Goal: Find specific page/section

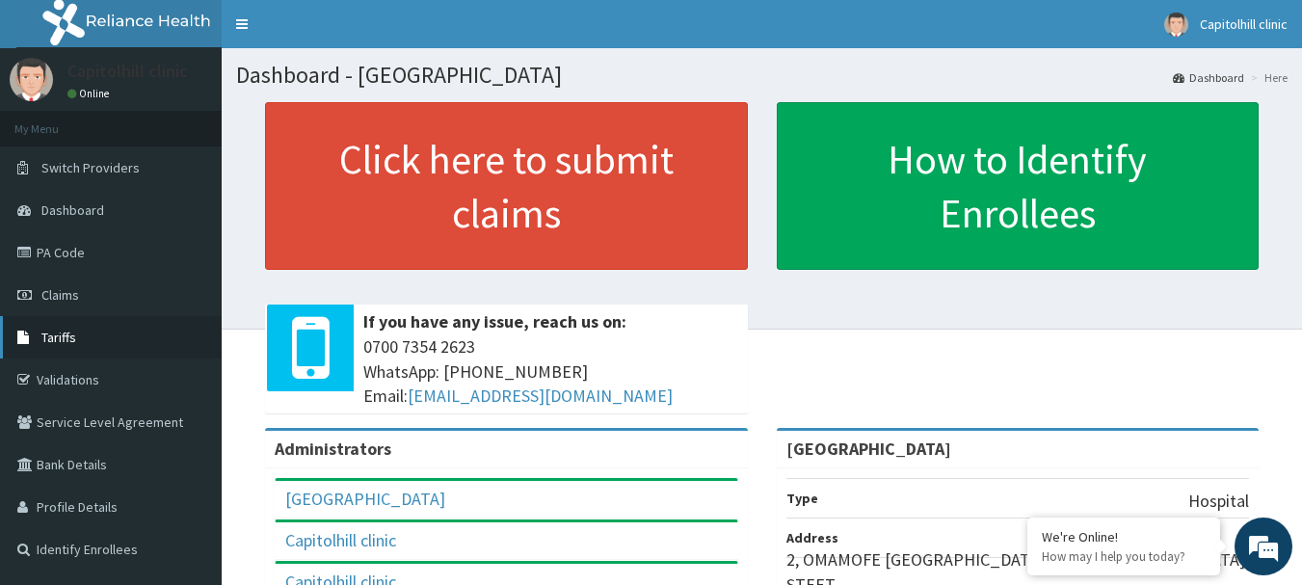
click at [58, 338] on span "Tariffs" at bounding box center [58, 337] width 35 height 17
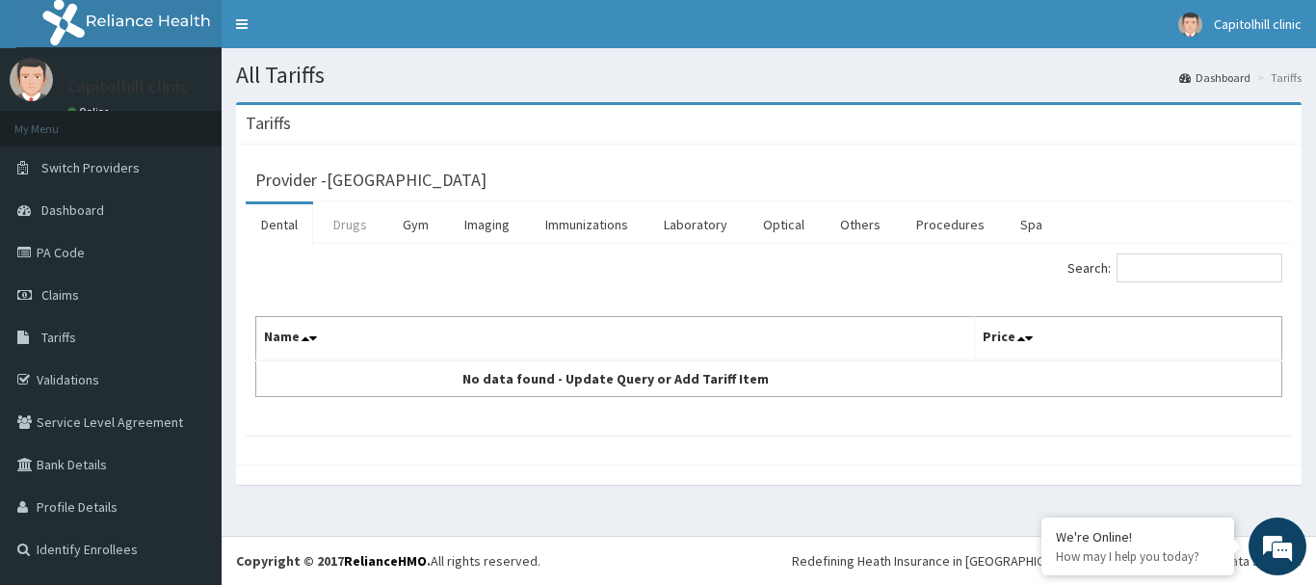
click at [349, 226] on link "Drugs" at bounding box center [350, 224] width 65 height 40
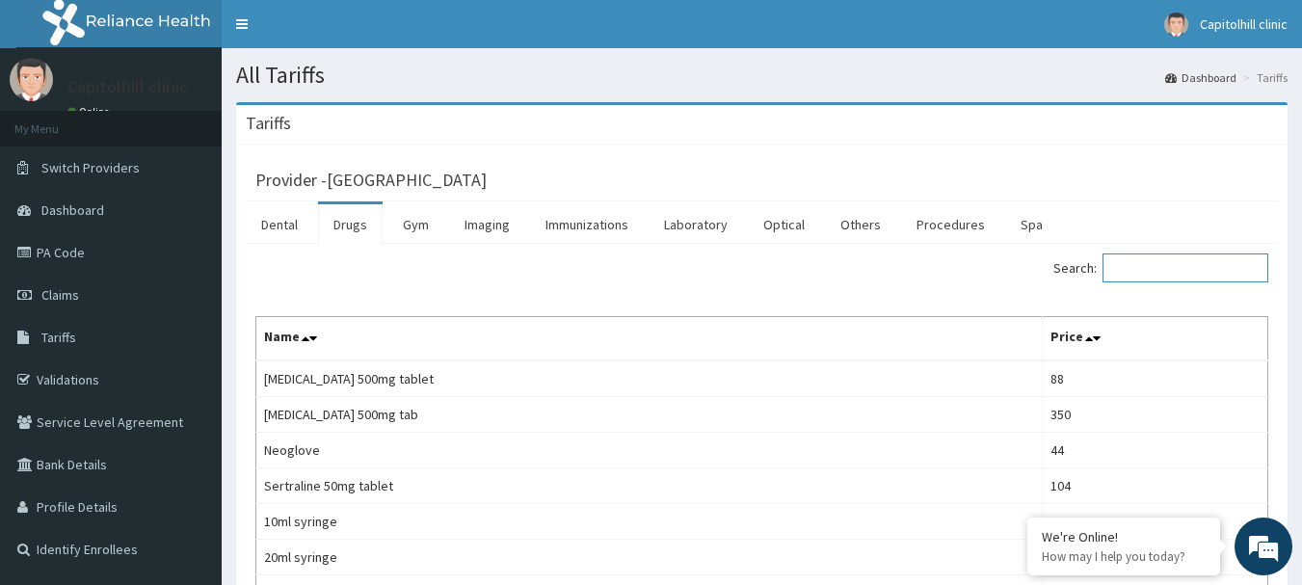
click at [1155, 258] on input "Search:" at bounding box center [1185, 267] width 166 height 29
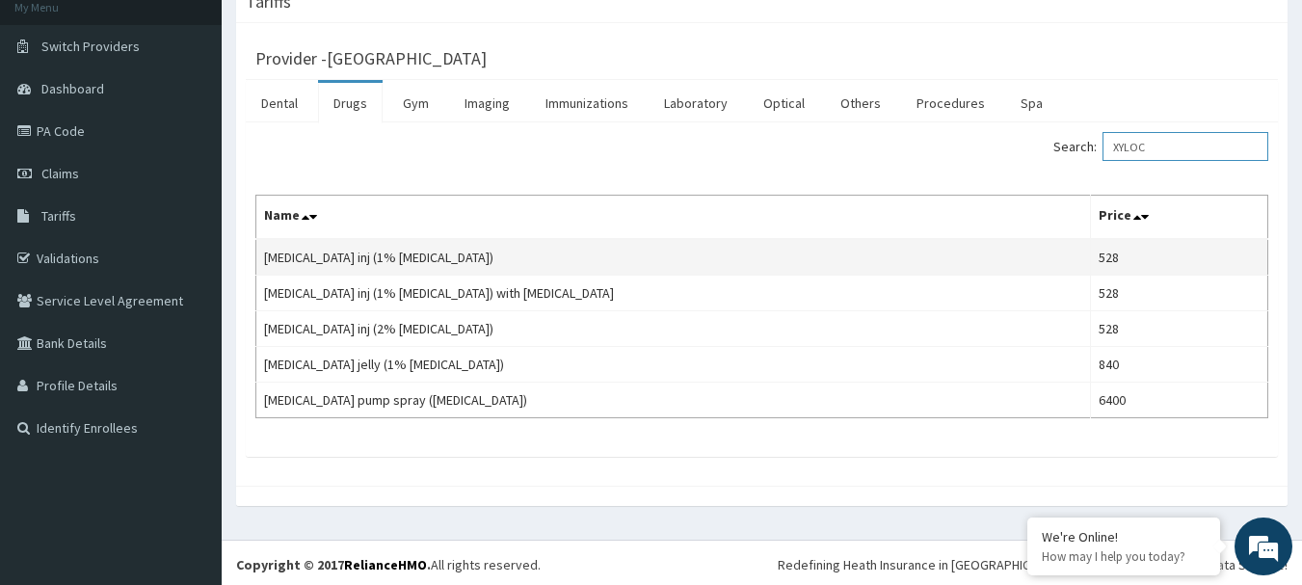
scroll to position [125, 0]
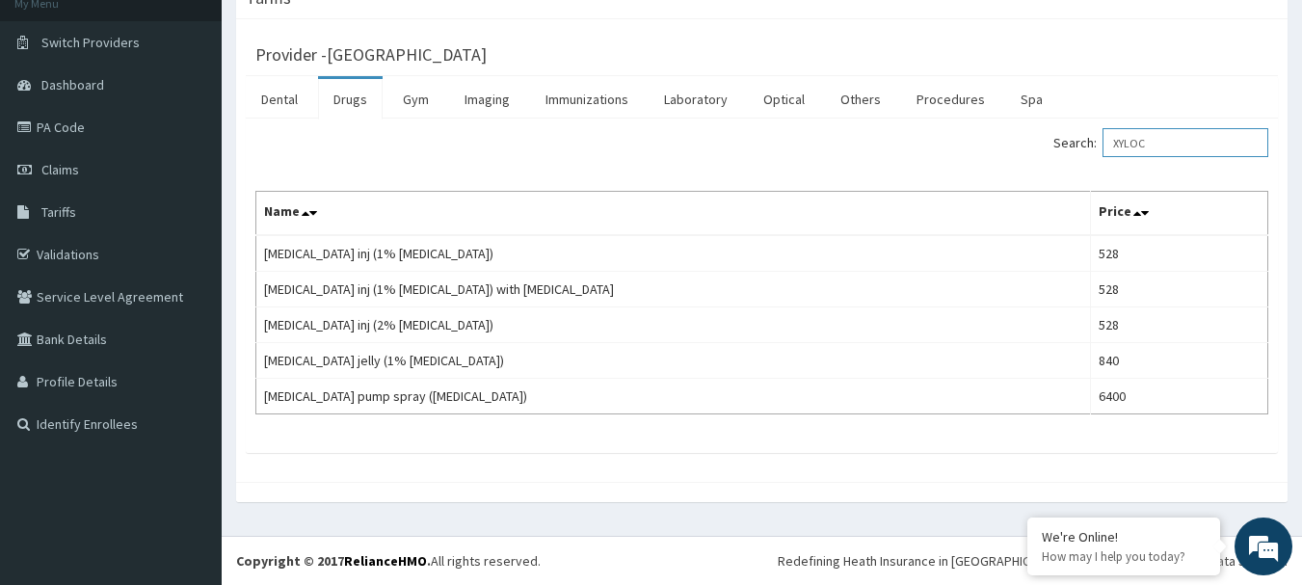
type input "XYLOC"
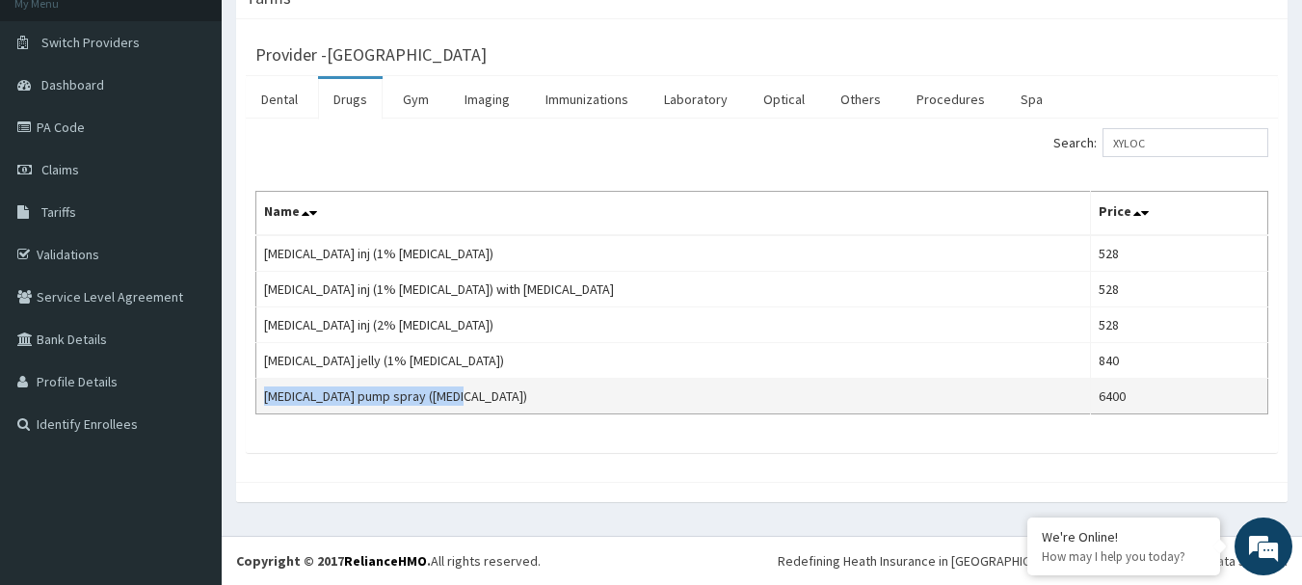
drag, startPoint x: 461, startPoint y: 396, endPoint x: 265, endPoint y: 404, distance: 196.7
click at [265, 404] on td "Xylocaine pump spray (lidocaine)" at bounding box center [673, 397] width 834 height 36
copy td "Xylocaine pump spray (lidocaine)"
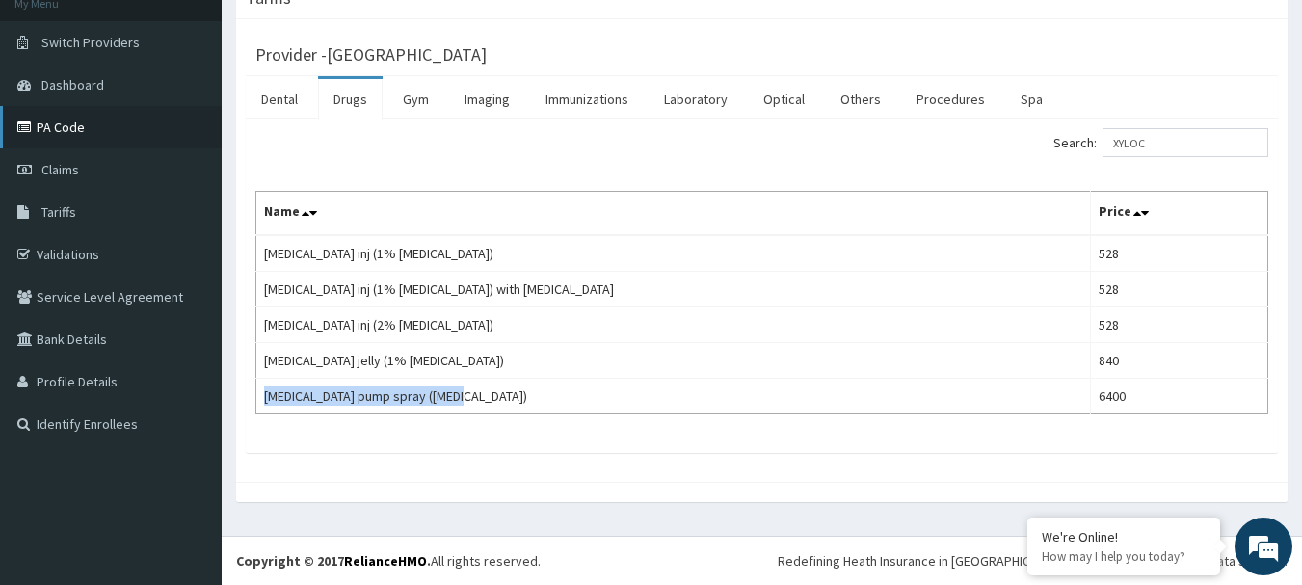
click at [85, 127] on link "PA Code" at bounding box center [111, 127] width 222 height 42
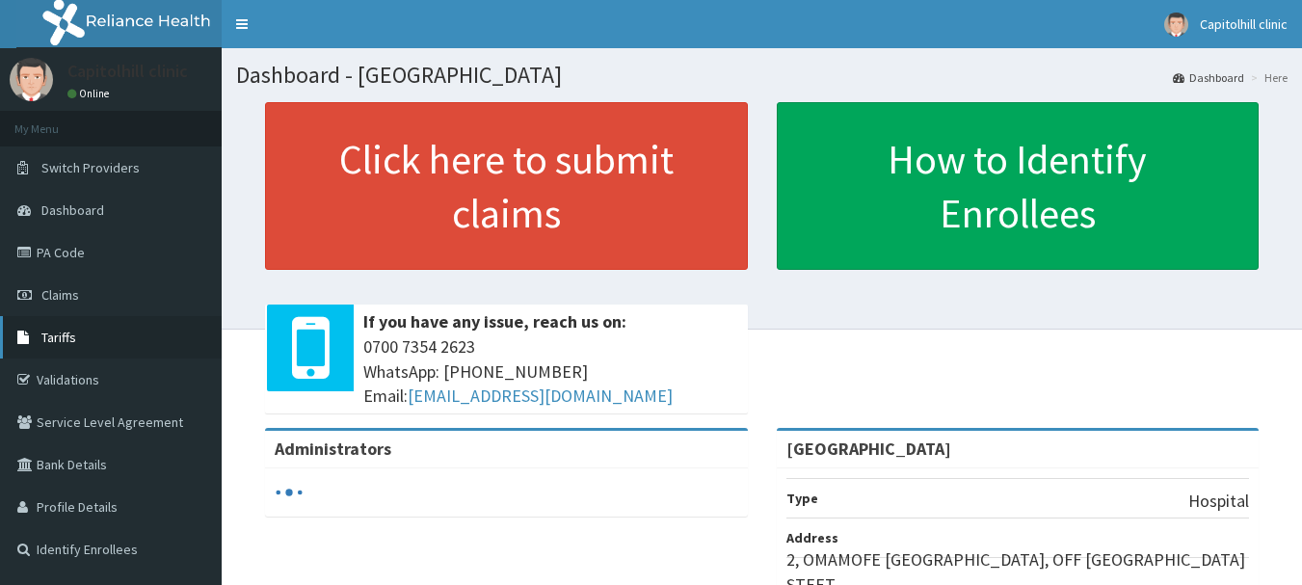
click at [66, 335] on span "Tariffs" at bounding box center [58, 337] width 35 height 17
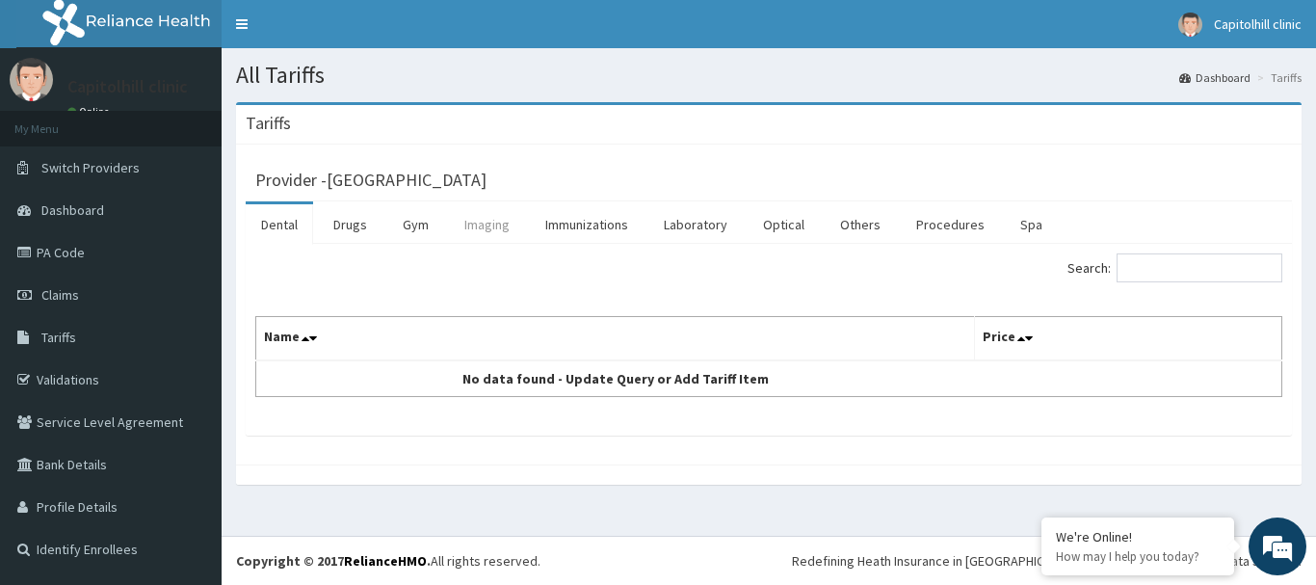
click at [503, 223] on link "Imaging" at bounding box center [487, 224] width 76 height 40
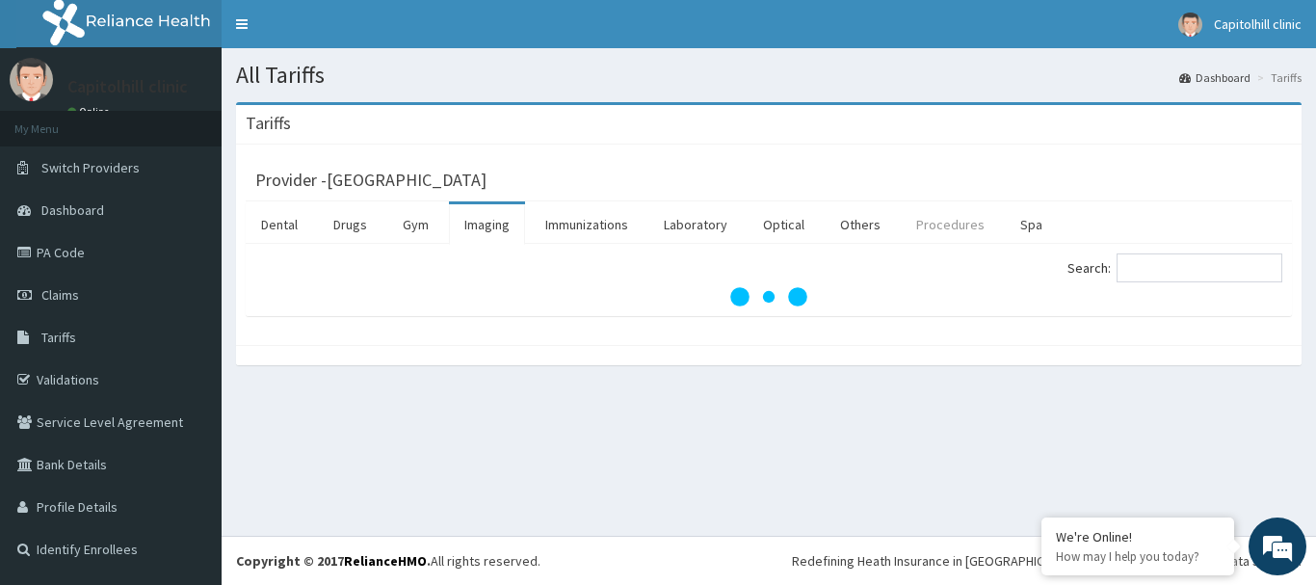
click at [946, 230] on link "Procedures" at bounding box center [950, 224] width 99 height 40
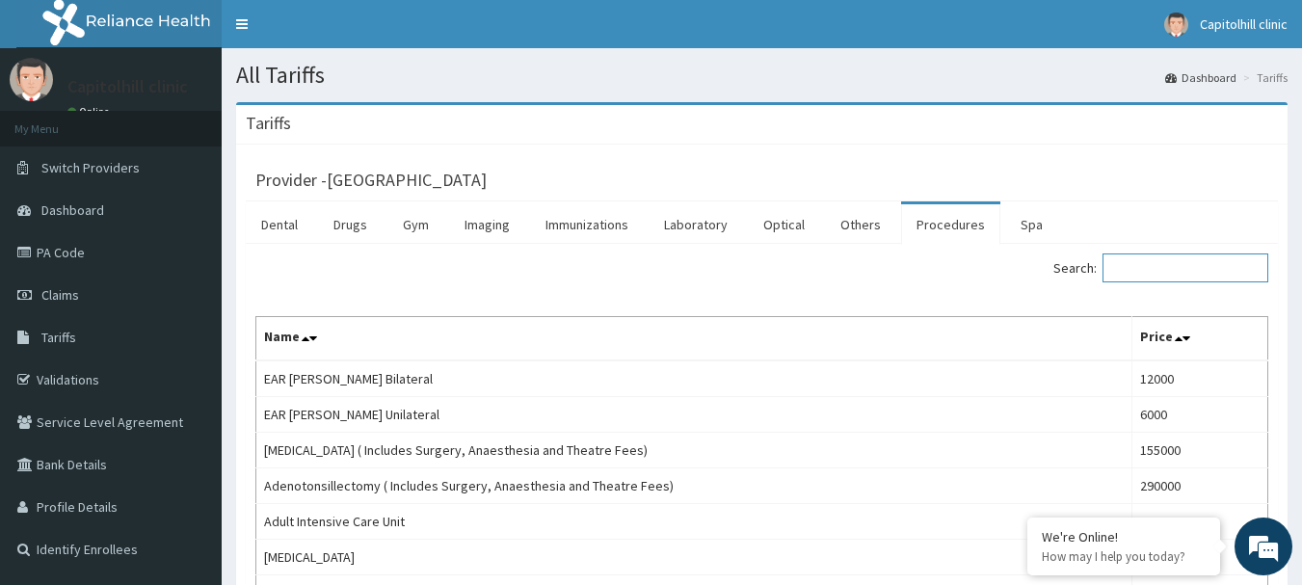
click at [1171, 266] on input "Search:" at bounding box center [1185, 267] width 166 height 29
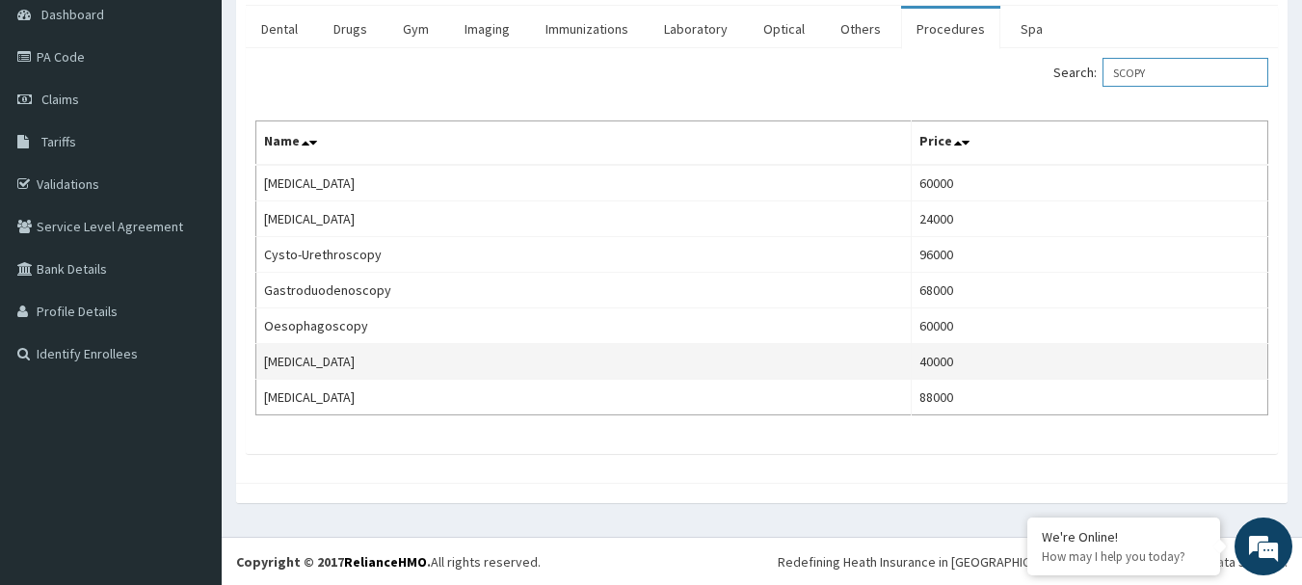
scroll to position [197, 0]
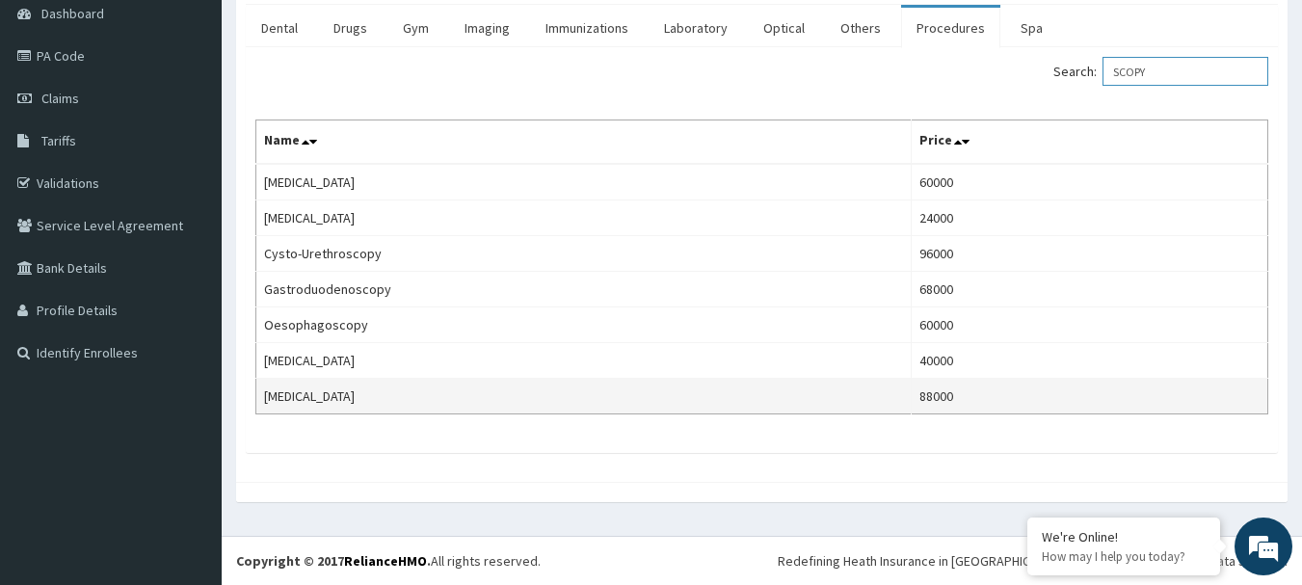
type input "SCOPY"
drag, startPoint x: 356, startPoint y: 393, endPoint x: 263, endPoint y: 404, distance: 94.1
click at [263, 404] on td "Sigmoidoscopy" at bounding box center [583, 397] width 655 height 36
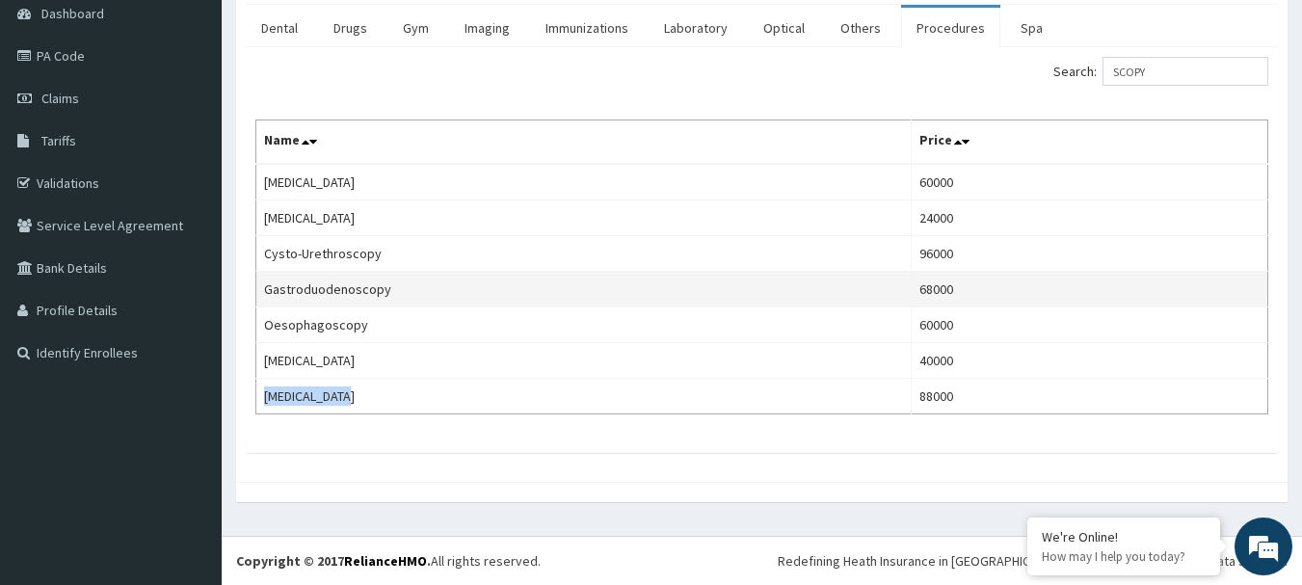
copy td "Sigmoidoscopy"
drag, startPoint x: 390, startPoint y: 294, endPoint x: 268, endPoint y: 286, distance: 122.6
click at [268, 286] on td "Gastroduodenoscopy" at bounding box center [583, 290] width 655 height 36
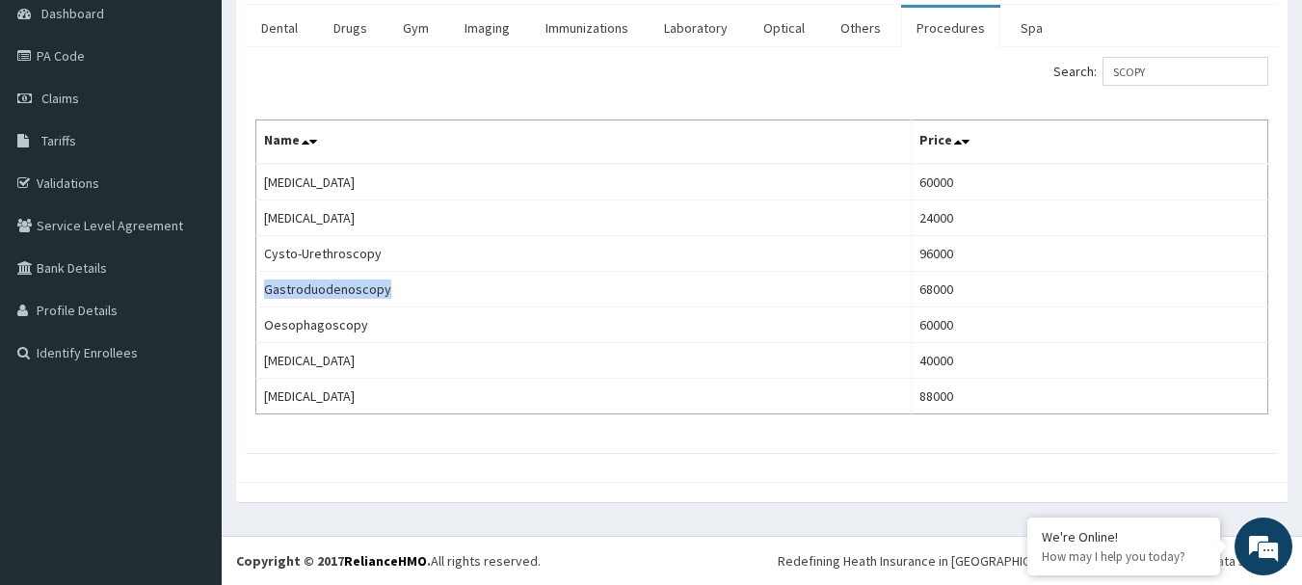
copy td "Gastroduodenoscopy"
click at [66, 60] on link "PA Code" at bounding box center [111, 56] width 222 height 42
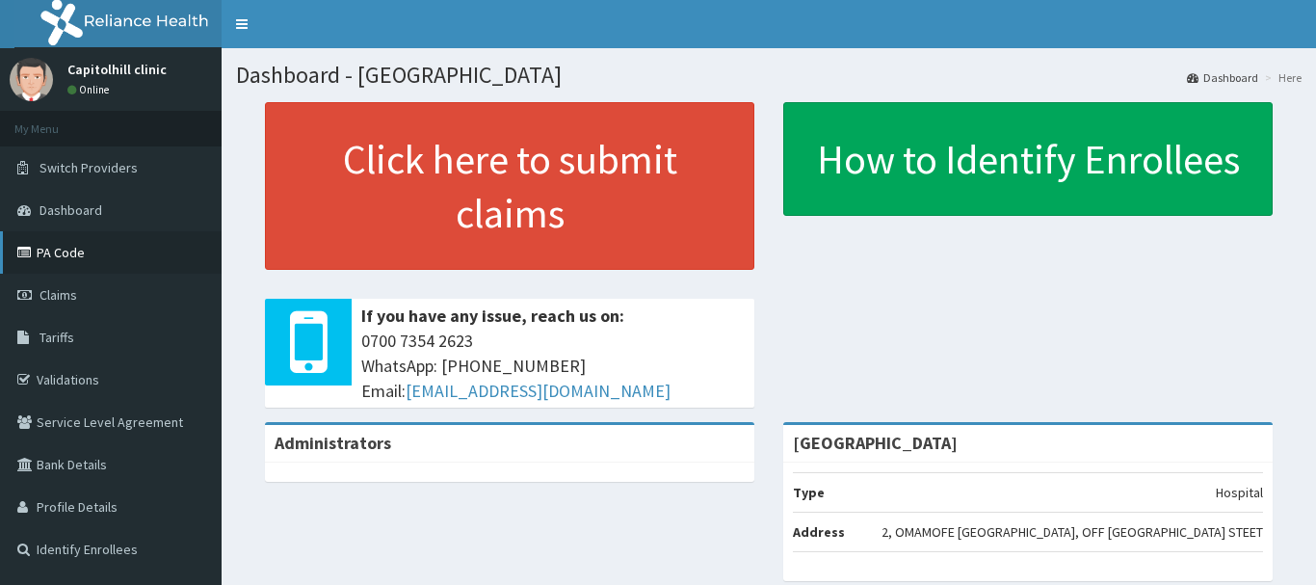
click at [70, 260] on link "PA Code" at bounding box center [111, 252] width 222 height 42
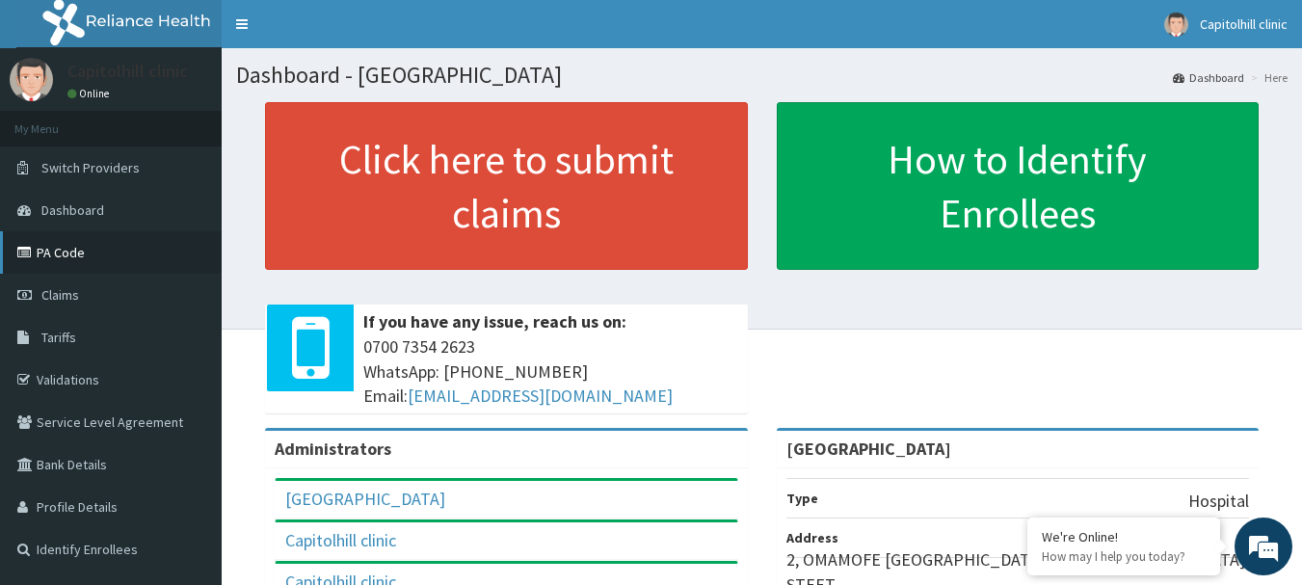
click at [44, 259] on link "PA Code" at bounding box center [111, 252] width 222 height 42
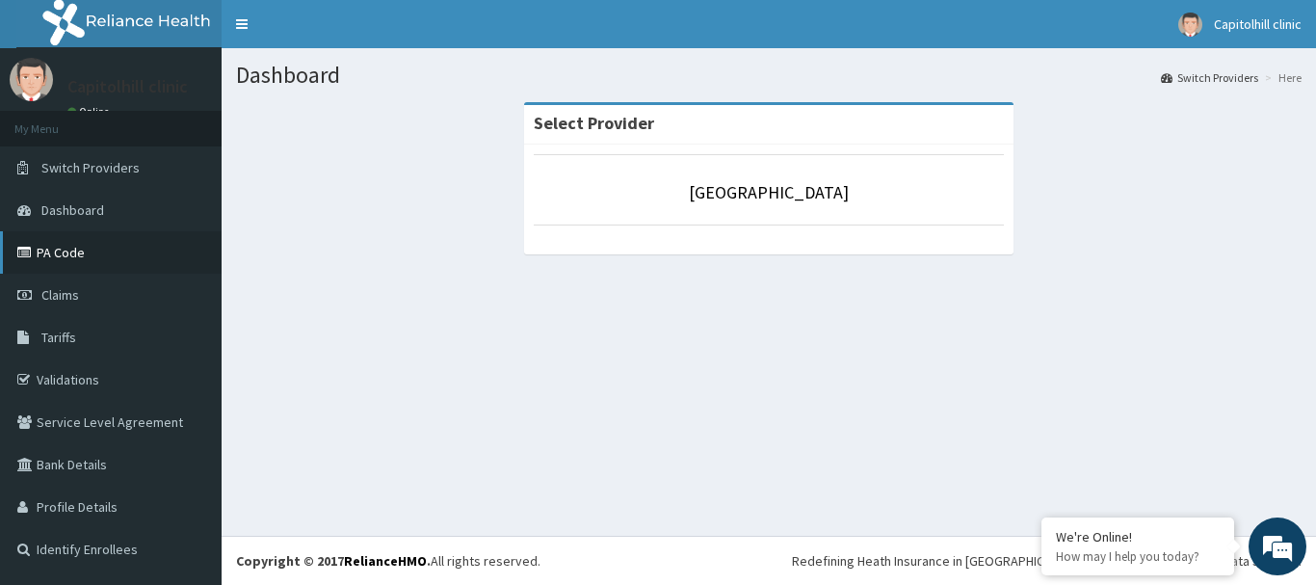
click at [40, 260] on link "PA Code" at bounding box center [111, 252] width 222 height 42
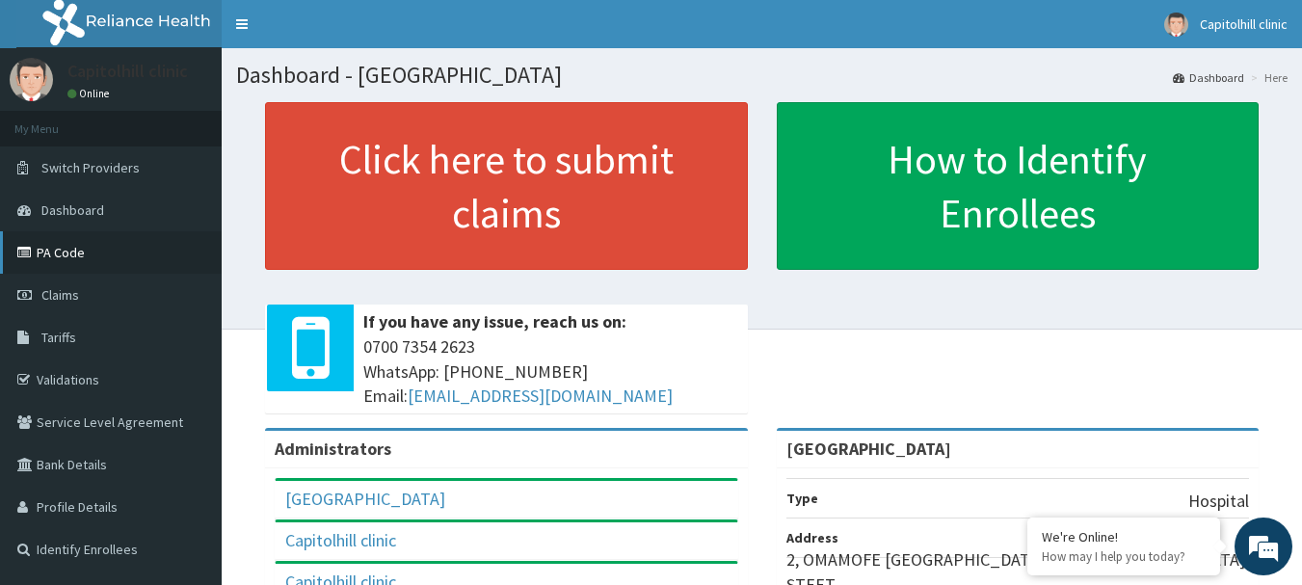
click at [77, 245] on link "PA Code" at bounding box center [111, 252] width 222 height 42
